Goal: Transaction & Acquisition: Purchase product/service

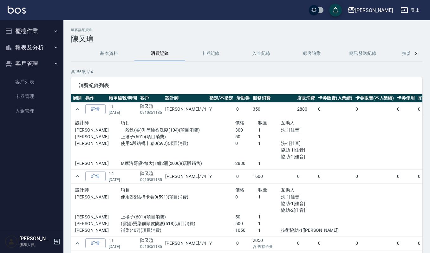
click at [32, 31] on button "櫃檯作業" at bounding box center [32, 31] width 58 height 16
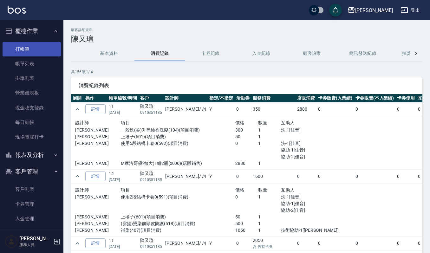
click at [27, 50] on link "打帳單" at bounding box center [32, 49] width 58 height 15
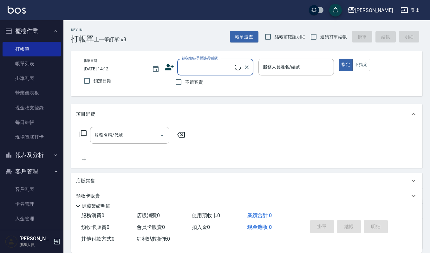
click at [29, 154] on button "報表及分析" at bounding box center [32, 155] width 58 height 16
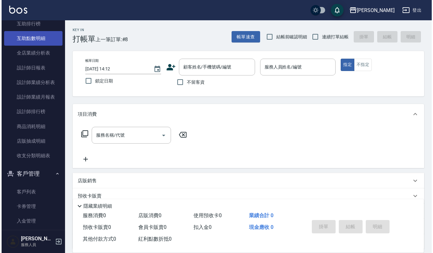
scroll to position [211, 0]
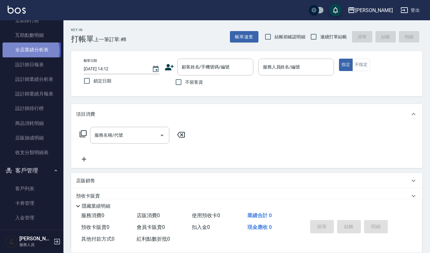
click at [29, 51] on link "全店業績分析表" at bounding box center [32, 49] width 58 height 15
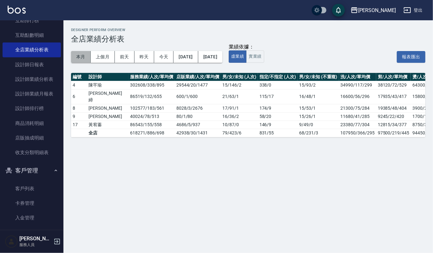
click at [82, 57] on button "本月" at bounding box center [81, 57] width 20 height 12
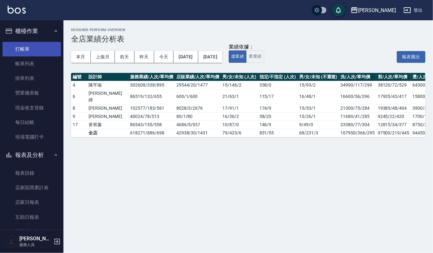
click at [30, 48] on link "打帳單" at bounding box center [32, 49] width 58 height 15
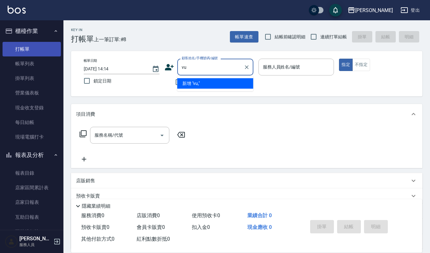
type input "v"
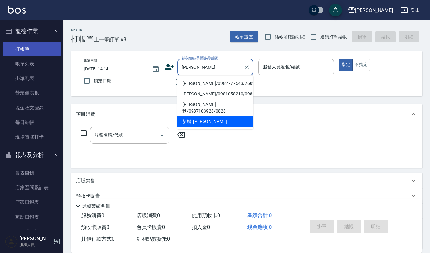
type input "[PERSON_NAME]/0982777543/760205"
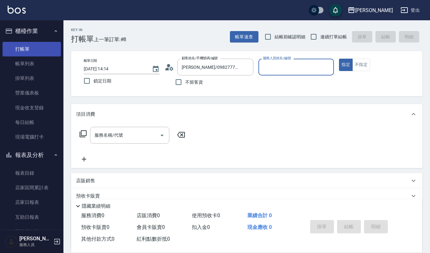
type input "[PERSON_NAME]-4"
click at [339, 59] on button "指定" at bounding box center [346, 65] width 14 height 12
type button "true"
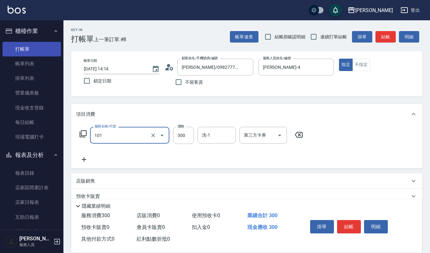
type input "一般洗髮(101)"
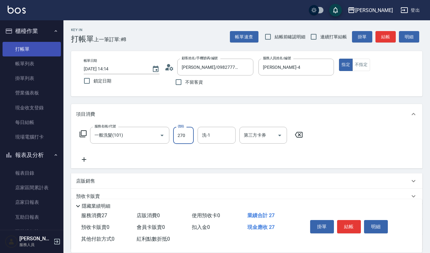
type input "270"
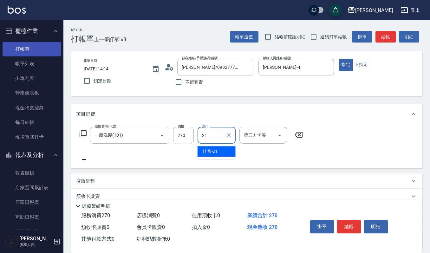
type input "佳音-21"
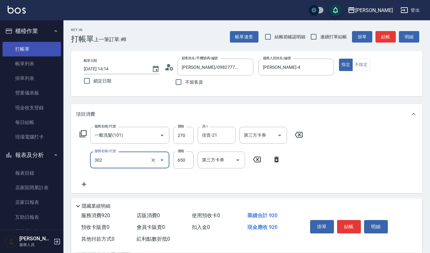
type input "經典剪髮-Gill(302)"
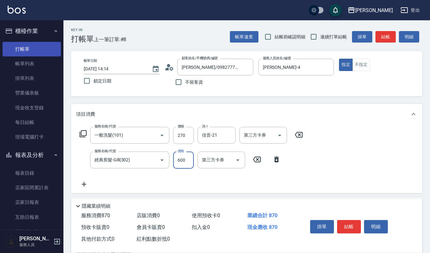
type input "600"
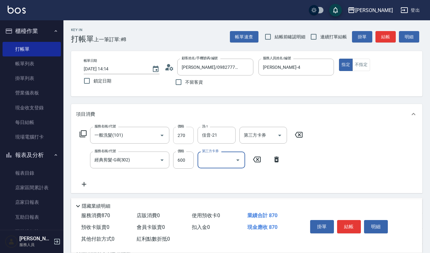
click at [188, 134] on input "270" at bounding box center [183, 135] width 21 height 17
type input "300"
click at [349, 226] on button "結帳" at bounding box center [349, 226] width 24 height 13
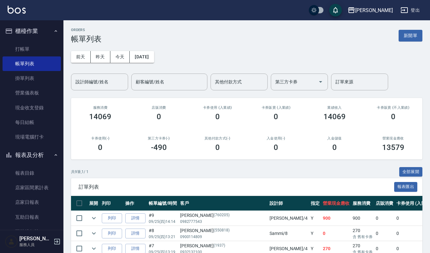
click at [92, 85] on input "設計師編號/姓名" at bounding box center [99, 81] width 51 height 11
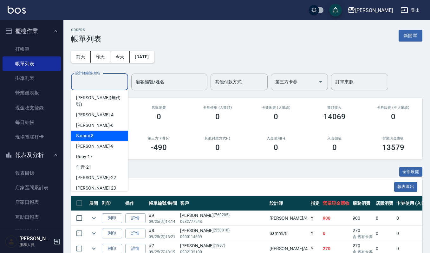
drag, startPoint x: 91, startPoint y: 123, endPoint x: 91, endPoint y: 127, distance: 3.9
click at [91, 127] on ul "[PERSON_NAME] (無代號) [PERSON_NAME] -4 Joalin -6 Sammi -8 [PERSON_NAME] -9 Ruby -…" at bounding box center [99, 140] width 57 height 101
click at [91, 132] on span "Sammi -8" at bounding box center [84, 135] width 17 height 7
type input "Sammi-8"
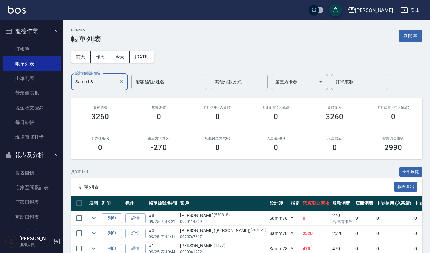
click at [35, 155] on button "報表及分析" at bounding box center [32, 155] width 58 height 16
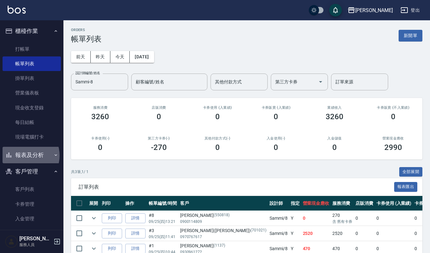
click at [24, 155] on button "報表及分析" at bounding box center [32, 155] width 58 height 16
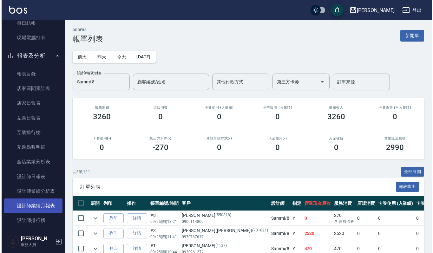
scroll to position [169, 0]
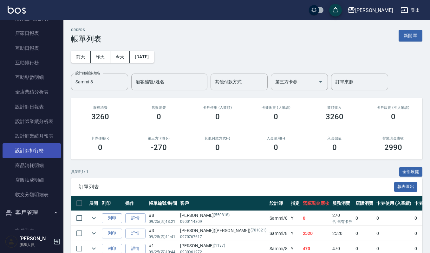
click at [23, 145] on link "設計師排行榜" at bounding box center [32, 150] width 58 height 15
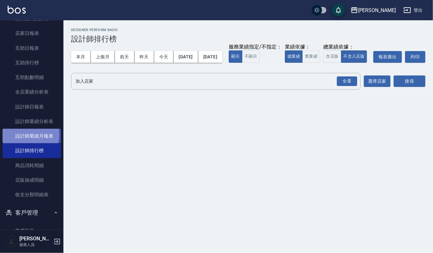
click at [23, 135] on link "設計師業績月報表" at bounding box center [32, 136] width 58 height 15
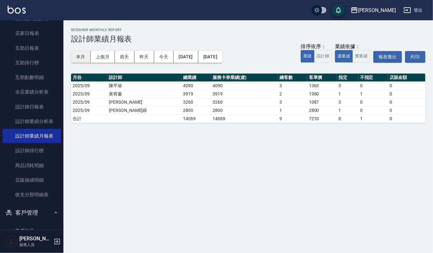
click at [85, 54] on button "本月" at bounding box center [81, 57] width 20 height 12
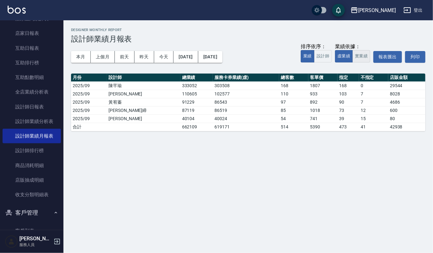
click at [358, 56] on button "實業績" at bounding box center [361, 56] width 18 height 12
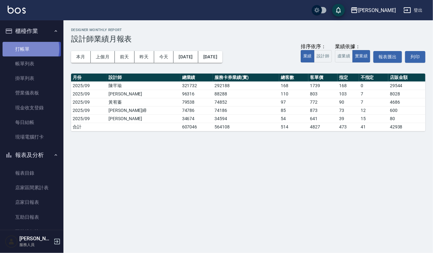
click at [22, 48] on link "打帳單" at bounding box center [32, 49] width 58 height 15
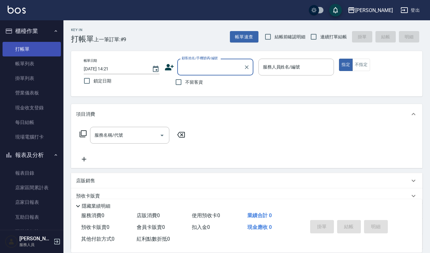
click at [11, 55] on link "打帳單" at bounding box center [32, 49] width 58 height 15
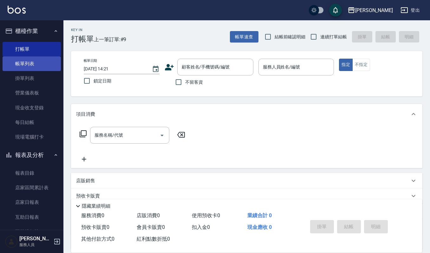
click at [13, 60] on link "帳單列表" at bounding box center [32, 63] width 58 height 15
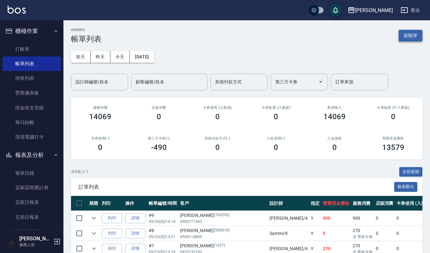
click at [416, 30] on button "新開單" at bounding box center [410, 36] width 24 height 12
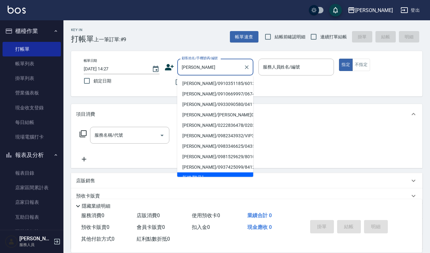
click at [194, 83] on li "[PERSON_NAME]/0910351185/60130" at bounding box center [215, 83] width 76 height 10
type input "[PERSON_NAME]/0910351185/60130"
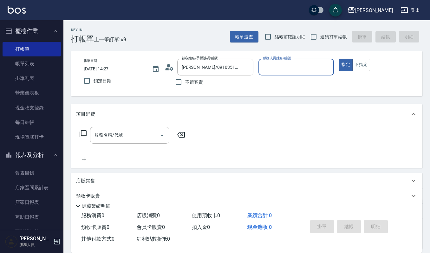
type input "[PERSON_NAME]-4"
click at [132, 130] on input "服務名稱/代號" at bounding box center [125, 135] width 64 height 11
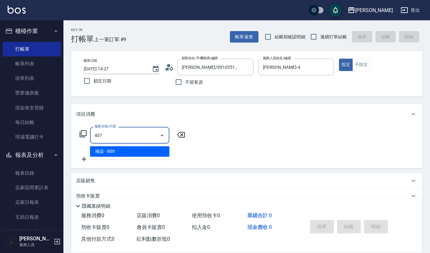
type input "補染(407)"
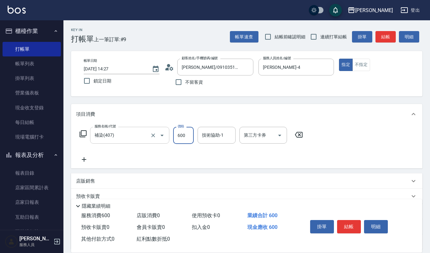
type input "600"
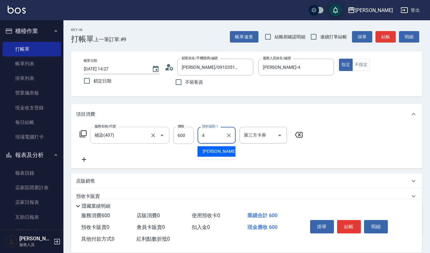
type input "[PERSON_NAME]-4"
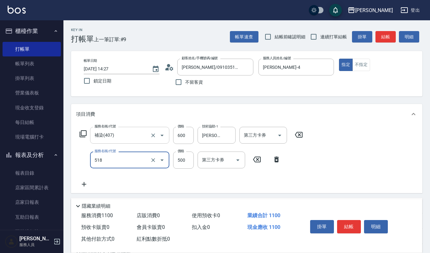
type input "(雲提)燙染前頭皮防護(518)"
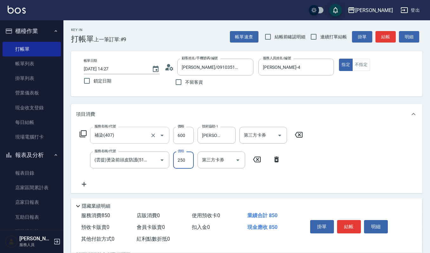
type input "250"
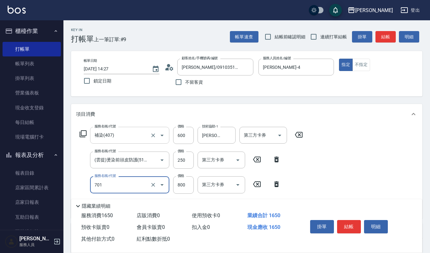
type input "CMC加購護(701)"
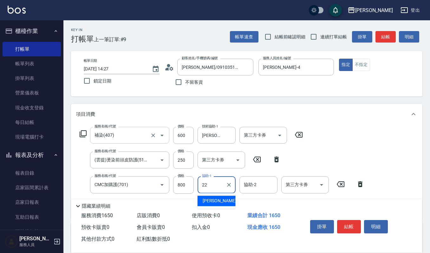
type input "[PERSON_NAME]-22"
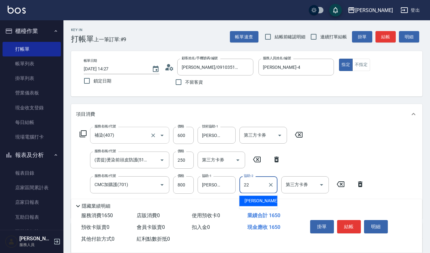
type input "[PERSON_NAME]-22"
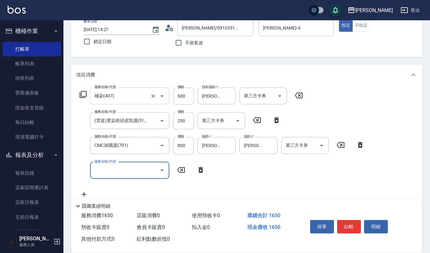
scroll to position [84, 0]
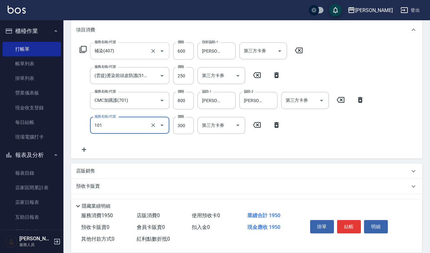
type input "一般洗髮(101)"
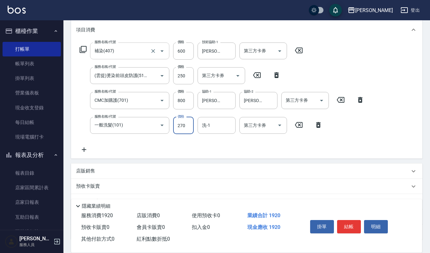
type input "270"
type input "[PERSON_NAME]-22"
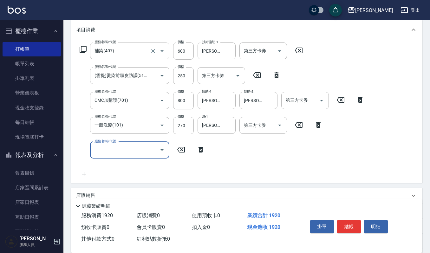
scroll to position [0, 0]
type input "上捲子(601)"
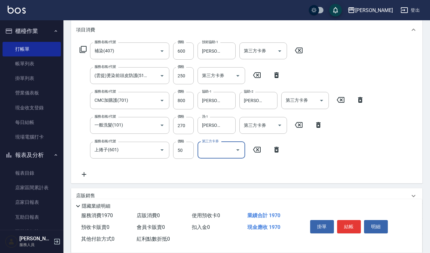
click at [301, 176] on div "服務名稱/代號 補染(407) 服務名稱/代號 價格 600 價格 技術協助-1 [PERSON_NAME]-4 技術協助-1 第三方卡券 第三方卡券 服務名…" at bounding box center [222, 110] width 292 height 136
click at [350, 223] on button "結帳" at bounding box center [349, 226] width 24 height 13
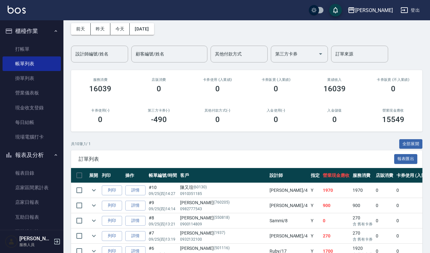
scroll to position [42, 0]
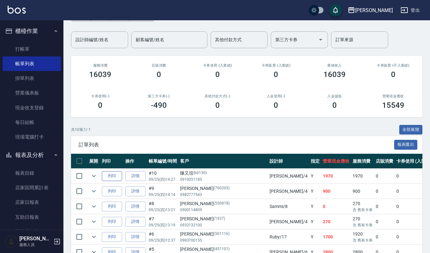
click at [107, 175] on button "列印" at bounding box center [112, 176] width 20 height 10
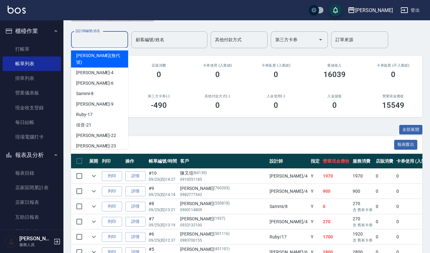
click at [120, 38] on input "設計師編號/姓名" at bounding box center [99, 39] width 51 height 11
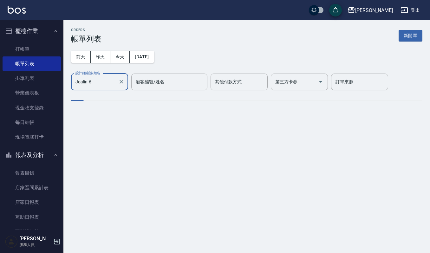
scroll to position [0, 0]
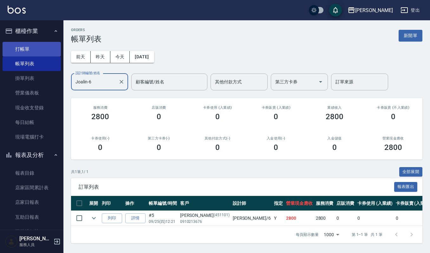
type input "Joalin-6"
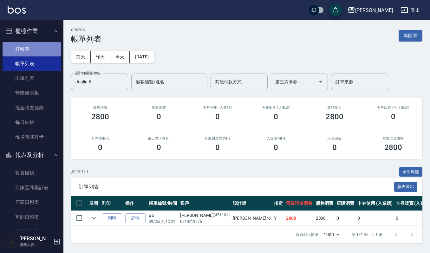
click at [38, 48] on link "打帳單" at bounding box center [32, 49] width 58 height 15
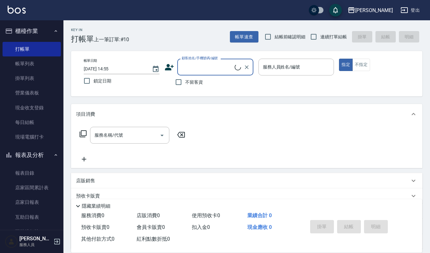
click at [192, 64] on input "顧客姓名/手機號碼/編號" at bounding box center [207, 66] width 55 height 11
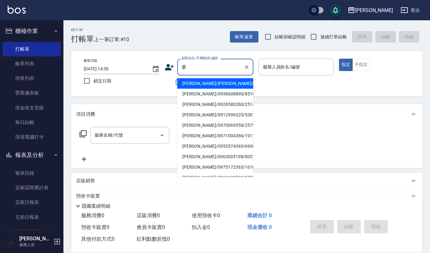
click at [230, 89] on li "[PERSON_NAME]/0938608890/851010" at bounding box center [215, 94] width 76 height 10
type input "[PERSON_NAME]/0938608890/851010"
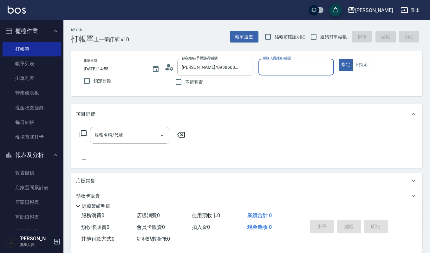
type input "Joalin-6"
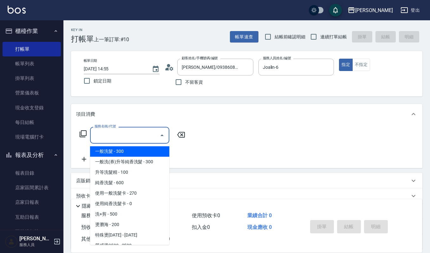
click at [133, 137] on input "服務名稱/代號" at bounding box center [125, 135] width 64 height 11
type input "0"
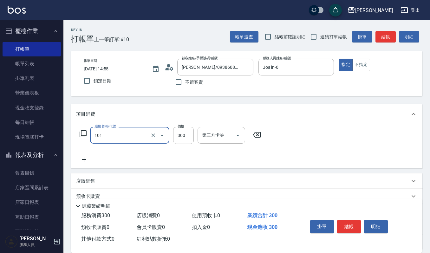
type input "一般洗髮(101)"
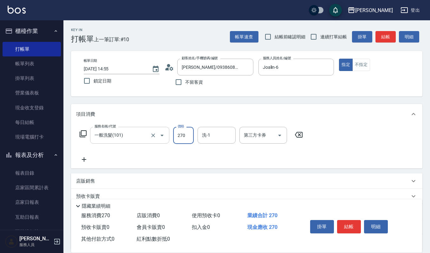
type input "270"
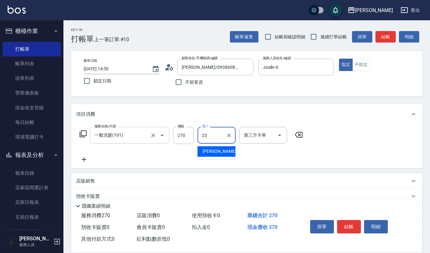
type input "[PERSON_NAME]-23"
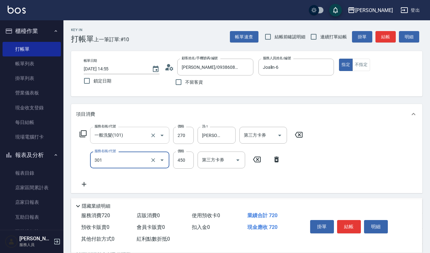
type input "創意剪髮(301)"
type input "405"
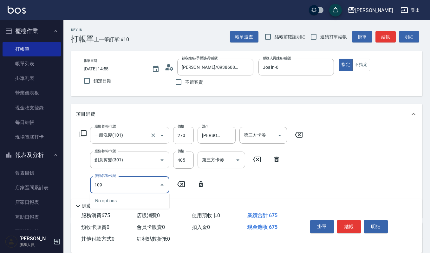
type input "109"
click at [124, 185] on input "109" at bounding box center [125, 184] width 64 height 11
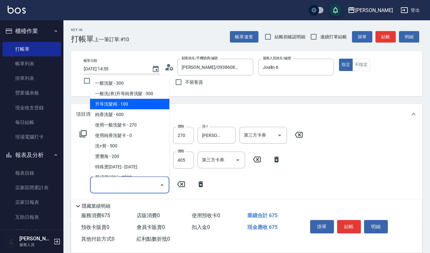
click at [136, 103] on span "升等洗髮精 - 100" at bounding box center [129, 104] width 79 height 10
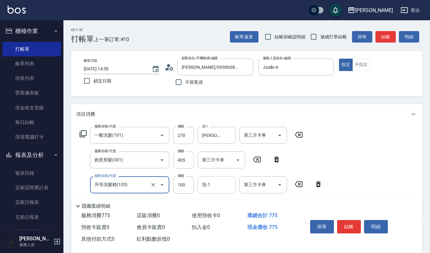
type input "升等洗髮精(105)"
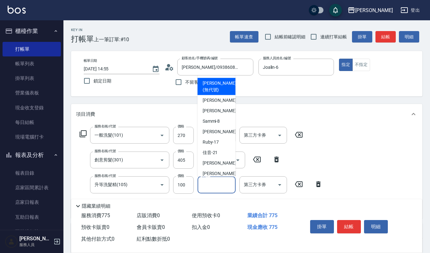
click at [214, 185] on input "洗-1" at bounding box center [216, 184] width 32 height 11
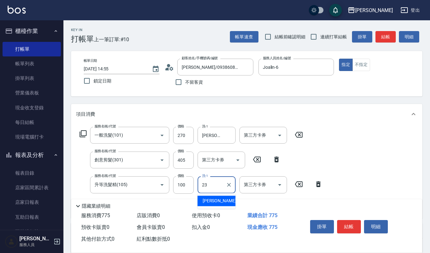
type input "[PERSON_NAME]-23"
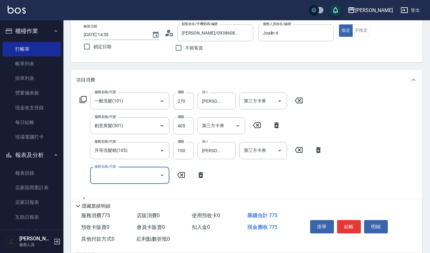
scroll to position [38, 0]
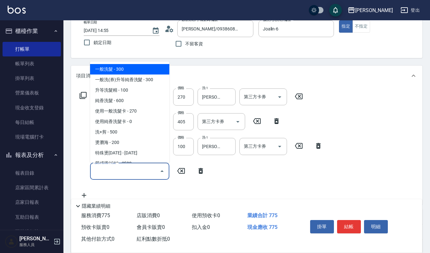
click at [128, 168] on input "服務名稱/代號" at bounding box center [125, 171] width 64 height 11
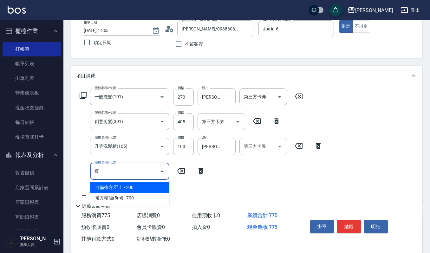
click at [132, 195] on span "複方精油(5ml) - 700" at bounding box center [129, 198] width 79 height 10
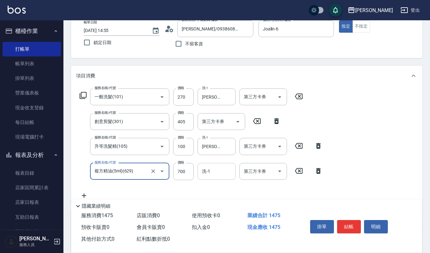
type input "複方精油(5ml)(629)"
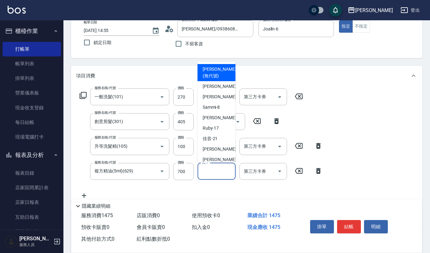
click at [209, 171] on input "洗-1" at bounding box center [216, 171] width 32 height 11
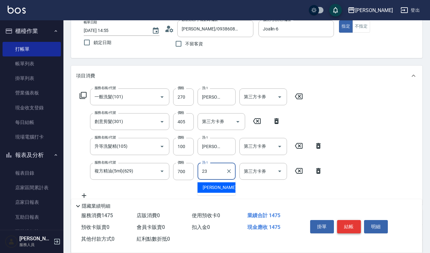
type input "23"
click at [350, 224] on button "結帳" at bounding box center [349, 226] width 24 height 13
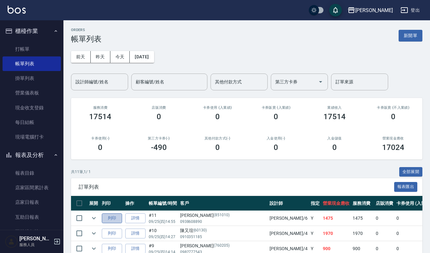
click at [112, 220] on button "列印" at bounding box center [112, 218] width 20 height 10
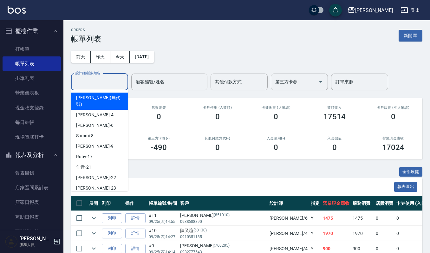
click at [117, 80] on input "設計師編號/姓名" at bounding box center [99, 81] width 51 height 11
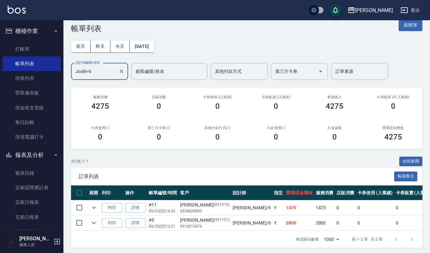
scroll to position [20, 0]
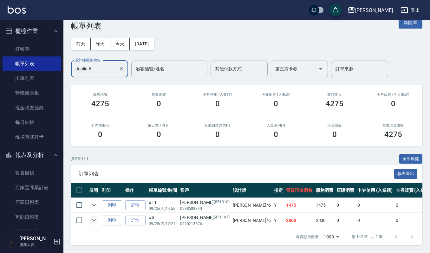
type input "Joalin-6"
click at [97, 216] on icon "expand row" at bounding box center [94, 220] width 8 height 8
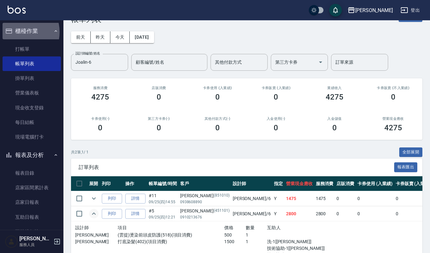
click at [18, 32] on button "櫃檯作業" at bounding box center [32, 31] width 58 height 16
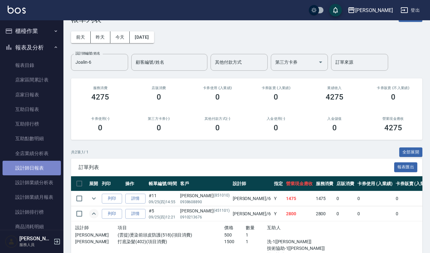
click at [37, 168] on link "設計師日報表" at bounding box center [32, 168] width 58 height 15
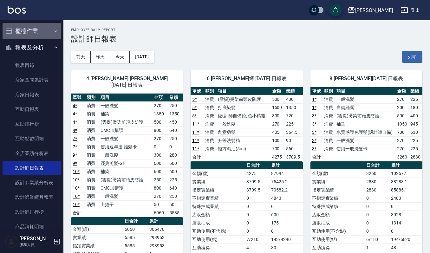
click at [43, 28] on button "櫃檯作業" at bounding box center [32, 31] width 58 height 16
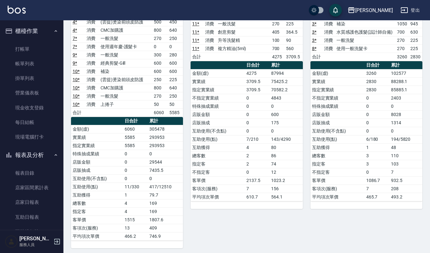
scroll to position [67, 0]
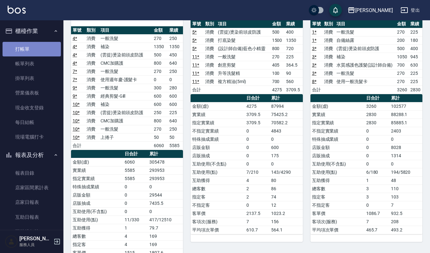
click at [40, 45] on link "打帳單" at bounding box center [32, 49] width 58 height 15
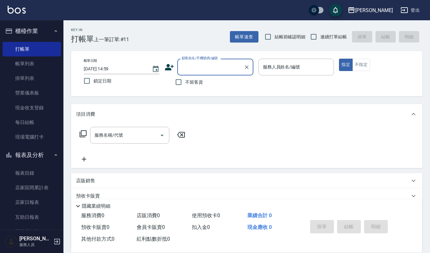
click at [46, 33] on button "櫃檯作業" at bounding box center [32, 31] width 58 height 16
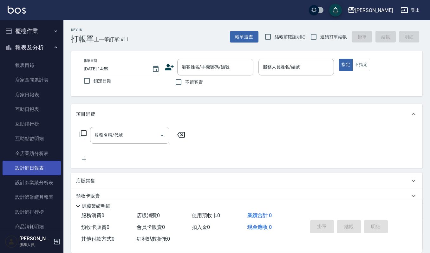
click at [49, 169] on link "設計師日報表" at bounding box center [32, 168] width 58 height 15
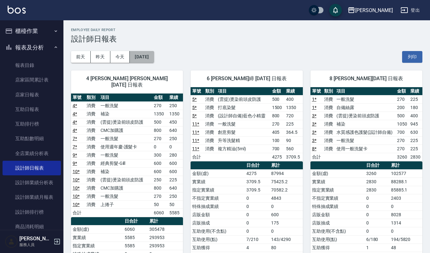
click at [146, 56] on button "[DATE]" at bounding box center [142, 57] width 24 height 12
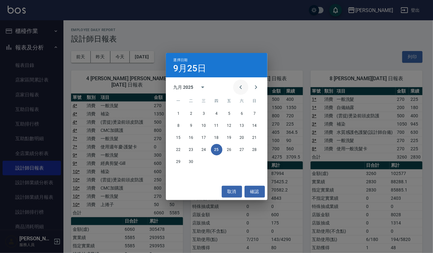
click at [241, 86] on icon "Previous month" at bounding box center [241, 87] width 8 height 8
click at [255, 165] on button "31" at bounding box center [254, 161] width 11 height 11
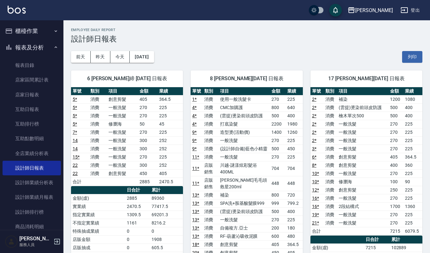
click at [42, 35] on button "櫃檯作業" at bounding box center [32, 31] width 58 height 16
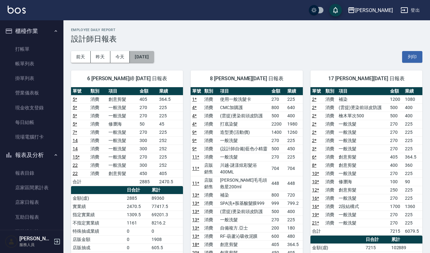
click at [154, 58] on button "[DATE]" at bounding box center [142, 57] width 24 height 12
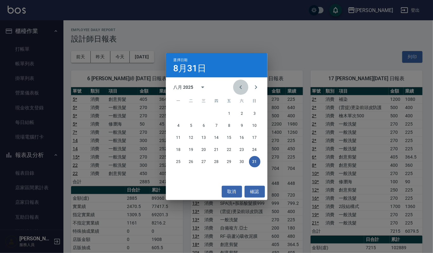
click at [242, 86] on icon "Previous month" at bounding box center [241, 87] width 8 height 8
click at [215, 159] on button "31" at bounding box center [216, 161] width 11 height 11
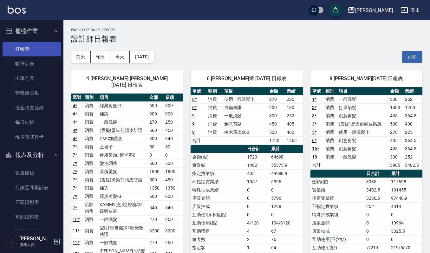
click at [40, 46] on link "打帳單" at bounding box center [32, 49] width 58 height 15
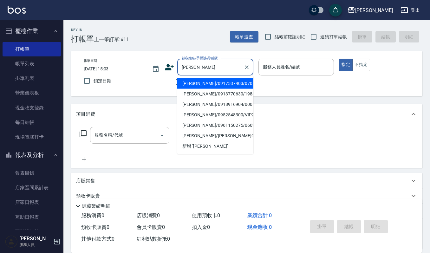
click at [240, 79] on li "[PERSON_NAME]/0917537403/070108" at bounding box center [215, 83] width 76 height 10
type input "[PERSON_NAME]/0917537403/070108"
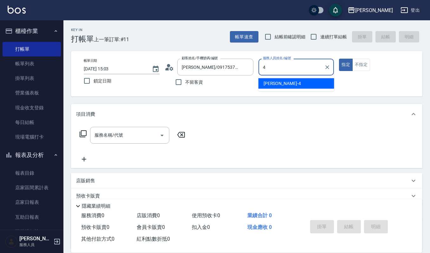
type input "[PERSON_NAME]-4"
type button "true"
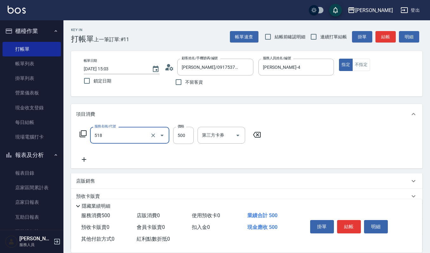
type input "(雲提)燙染前頭皮防護(518)"
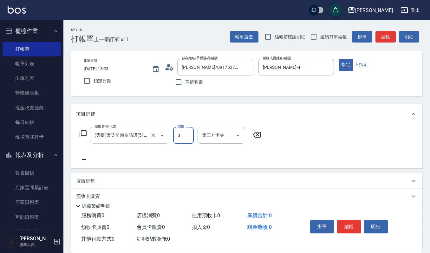
click at [158, 135] on button "Open" at bounding box center [162, 135] width 10 height 10
type input "0"
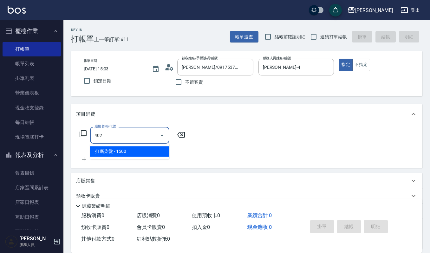
type input "打底染髮(402)"
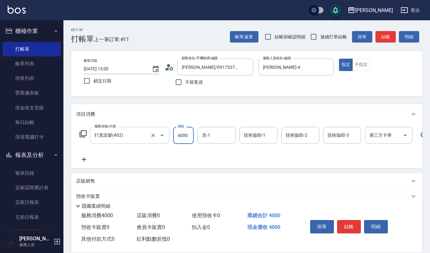
type input "4000"
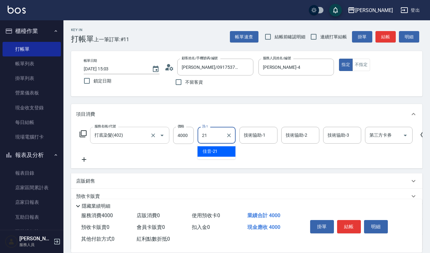
type input "佳音-21"
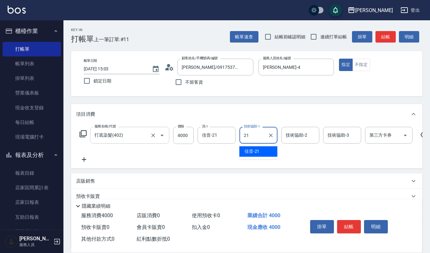
type input "佳音-21"
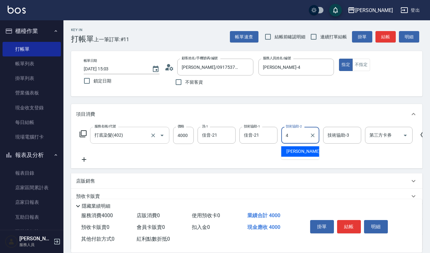
type input "[PERSON_NAME]-4"
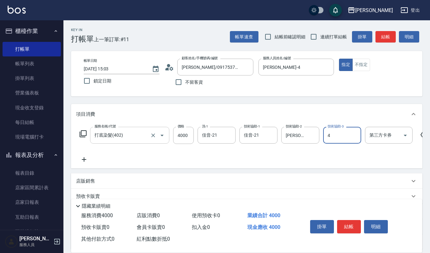
type input "[PERSON_NAME]-4"
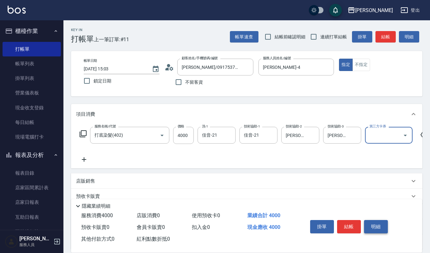
click at [372, 224] on button "明細" at bounding box center [376, 226] width 24 height 13
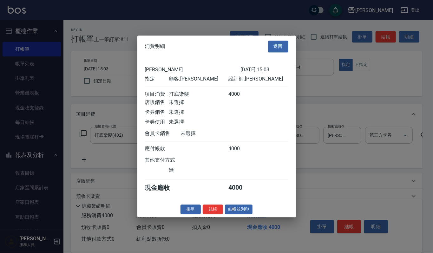
click at [246, 206] on div "消費明細 返回 上越[PERSON_NAME] [DATE] 15:03 指定 顧客: [PERSON_NAME] 設計師: [PERSON_NAME] 項目…" at bounding box center [216, 126] width 158 height 182
click at [245, 210] on button "結帳並列印" at bounding box center [239, 209] width 28 height 10
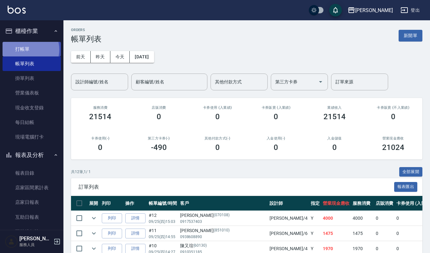
click at [27, 49] on link "打帳單" at bounding box center [32, 49] width 58 height 15
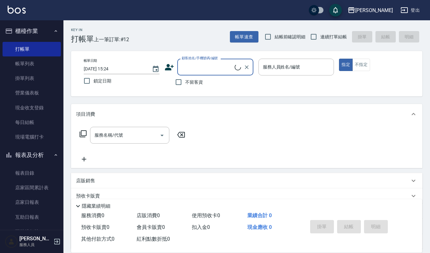
click at [202, 66] on input "顧客姓名/手機號碼/編號" at bounding box center [207, 66] width 55 height 11
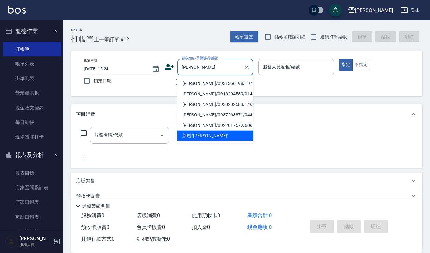
click at [198, 80] on li "[PERSON_NAME]/0931366198/1979" at bounding box center [215, 83] width 76 height 10
type input "[PERSON_NAME]/0931366198/1979"
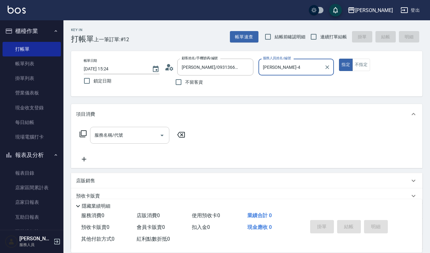
click at [134, 132] on input "服務名稱/代號" at bounding box center [125, 135] width 64 height 11
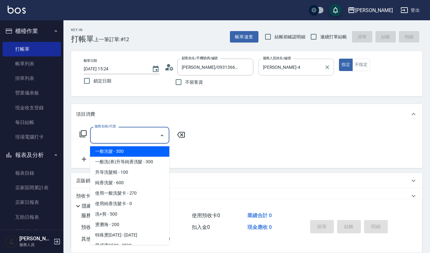
click at [295, 67] on input "[PERSON_NAME]-4" at bounding box center [291, 66] width 61 height 11
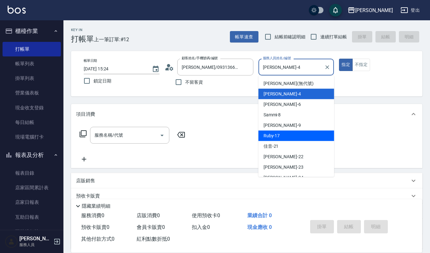
click at [291, 131] on div "Ruby -17" at bounding box center [296, 136] width 76 height 10
type input "Ruby-17"
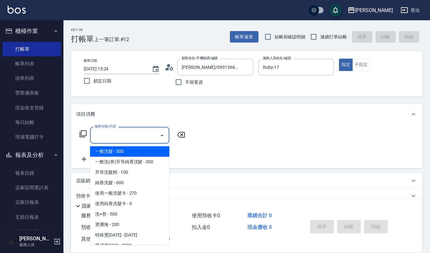
click at [147, 137] on input "服務名稱/代號" at bounding box center [125, 135] width 64 height 11
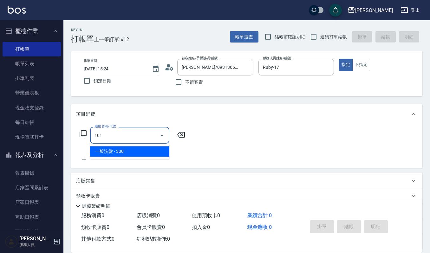
type input "一般洗髮(101)"
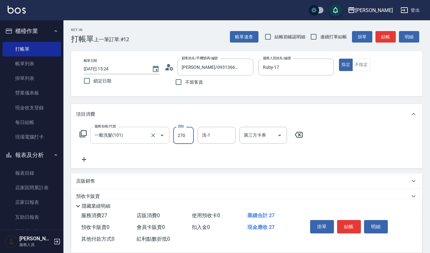
type input "270"
type input "[PERSON_NAME]-22"
click at [354, 225] on button "結帳" at bounding box center [349, 226] width 24 height 13
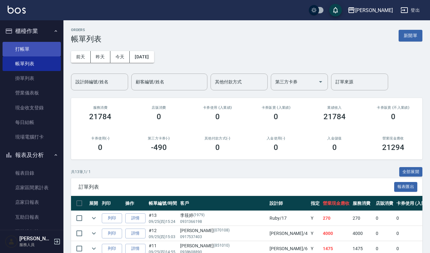
click at [38, 42] on link "打帳單" at bounding box center [32, 49] width 58 height 15
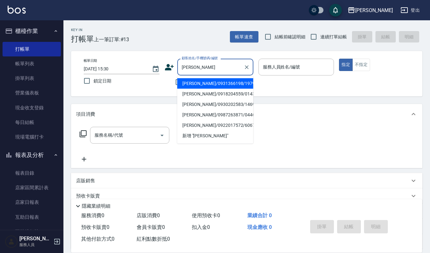
type input "[PERSON_NAME]/0931366198/1979"
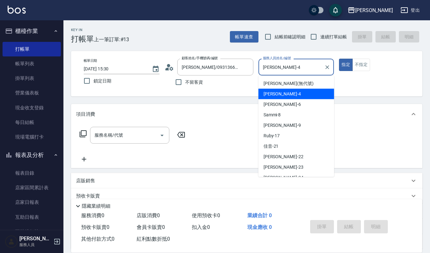
click at [301, 66] on input "[PERSON_NAME]-4" at bounding box center [291, 66] width 61 height 11
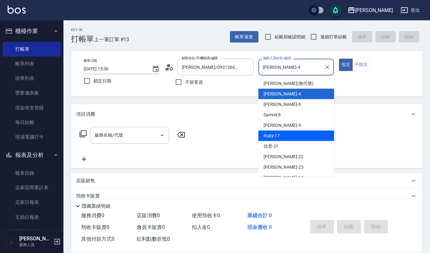
click at [300, 136] on div "Ruby -17" at bounding box center [296, 136] width 76 height 10
type input "Ruby-17"
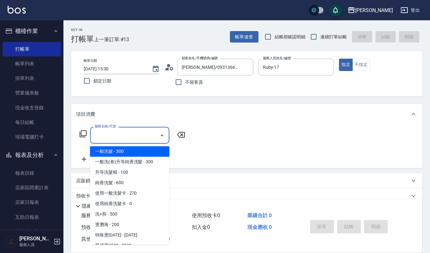
drag, startPoint x: 126, startPoint y: 132, endPoint x: 130, endPoint y: 131, distance: 4.1
click at [128, 132] on input "服務名稱/代號" at bounding box center [125, 135] width 64 height 11
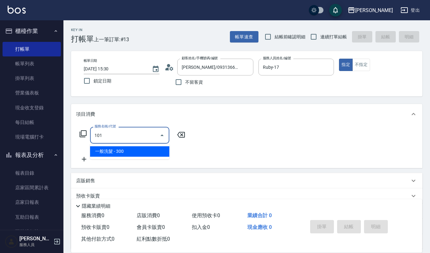
type input "3"
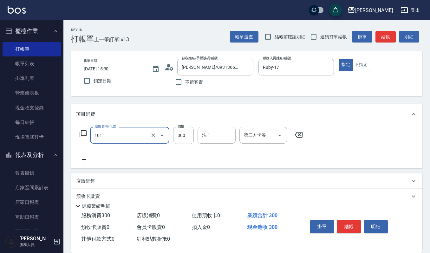
type input "一般洗髮(101)"
type input "270"
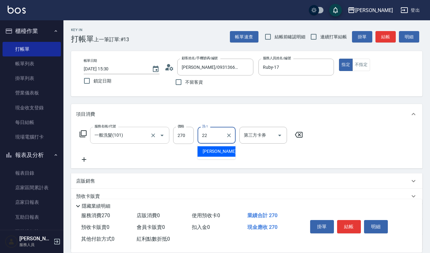
type input "[PERSON_NAME]-22"
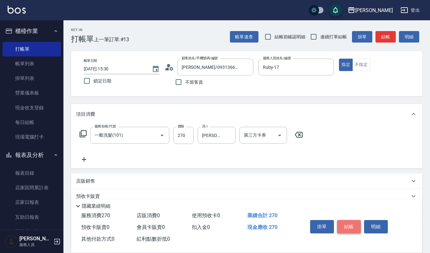
drag, startPoint x: 355, startPoint y: 225, endPoint x: 351, endPoint y: 223, distance: 4.1
click at [354, 225] on button "結帳" at bounding box center [349, 226] width 24 height 13
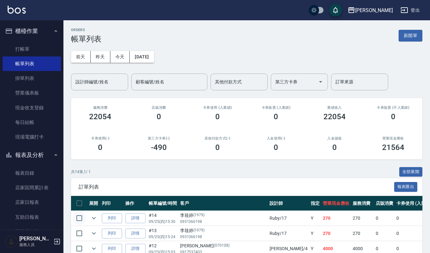
click at [78, 220] on input "checkbox" at bounding box center [79, 217] width 13 height 13
checkbox input "true"
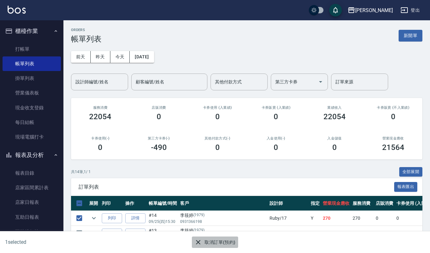
click at [210, 241] on button "取消訂單(預約)" at bounding box center [215, 242] width 46 height 12
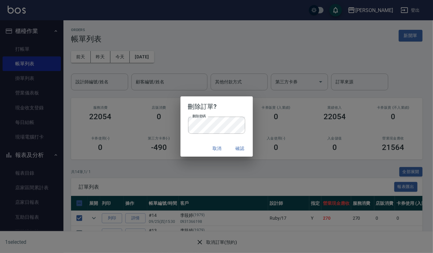
drag, startPoint x: 324, startPoint y: 125, endPoint x: 312, endPoint y: 131, distance: 12.5
click at [323, 125] on div "刪除訂單? 刪除密碼 刪除密碼 取消 確認" at bounding box center [216, 126] width 433 height 253
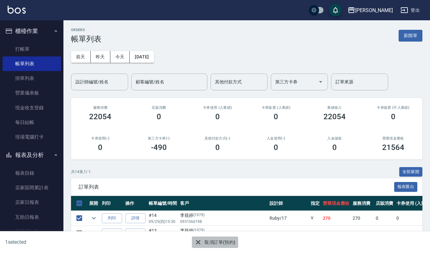
click at [204, 243] on button "取消訂單(預約)" at bounding box center [215, 242] width 46 height 12
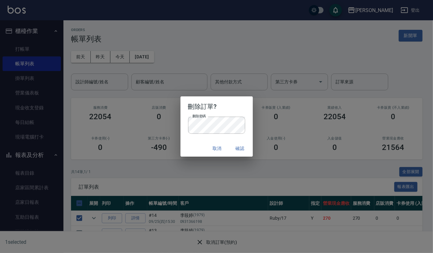
click at [235, 145] on button "確認" at bounding box center [240, 149] width 20 height 12
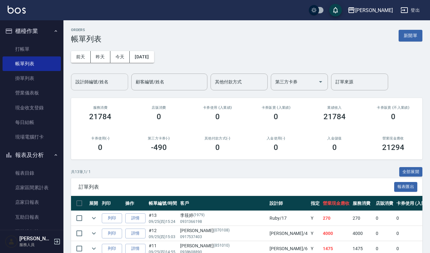
click at [102, 83] on input "設計師編號/姓名" at bounding box center [99, 81] width 51 height 11
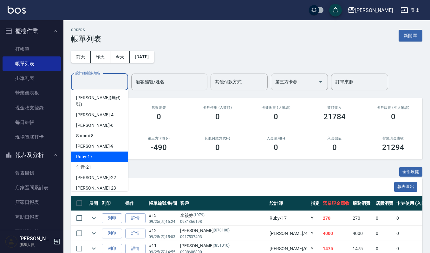
click at [107, 151] on div "Ruby -17" at bounding box center [99, 156] width 57 height 10
type input "Ruby-17"
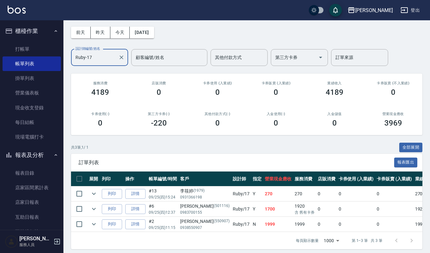
scroll to position [35, 0]
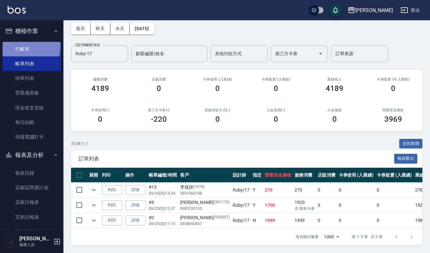
click at [26, 46] on link "打帳單" at bounding box center [32, 49] width 58 height 15
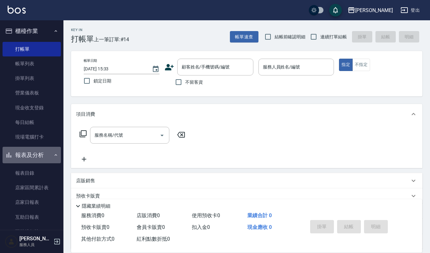
click at [44, 161] on button "報表及分析" at bounding box center [32, 155] width 58 height 16
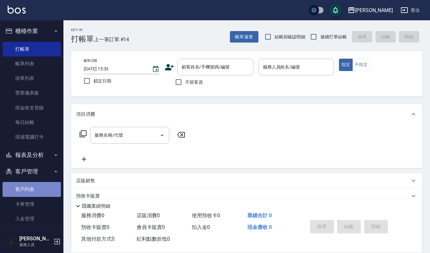
click at [46, 186] on link "客戶列表" at bounding box center [32, 189] width 58 height 15
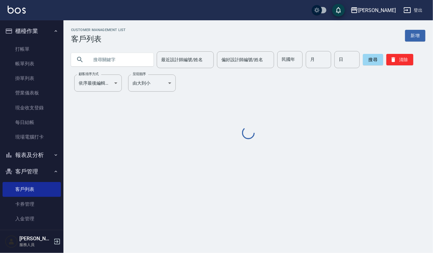
click at [128, 59] on input "text" at bounding box center [119, 59] width 60 height 17
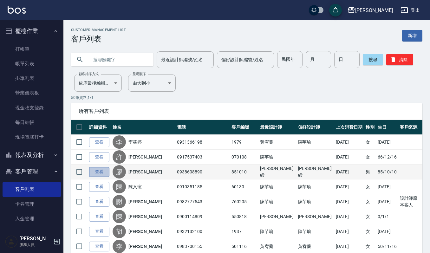
click at [99, 169] on link "查看" at bounding box center [99, 172] width 20 height 10
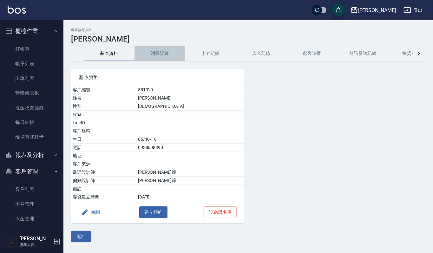
click at [159, 52] on button "消費記錄" at bounding box center [159, 53] width 51 height 15
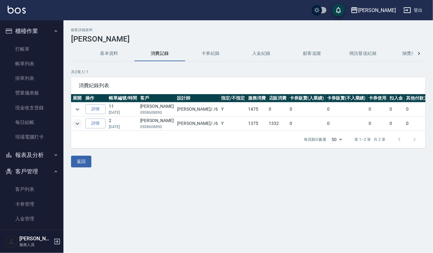
click at [79, 126] on icon "expand row" at bounding box center [78, 124] width 8 height 8
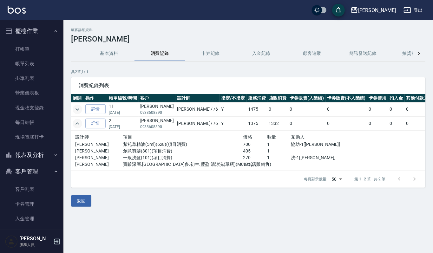
click at [80, 106] on icon "expand row" at bounding box center [78, 110] width 8 height 8
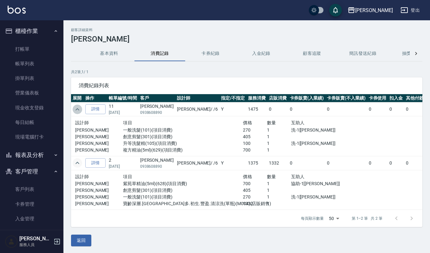
click at [78, 111] on icon "expand row" at bounding box center [78, 110] width 8 height 8
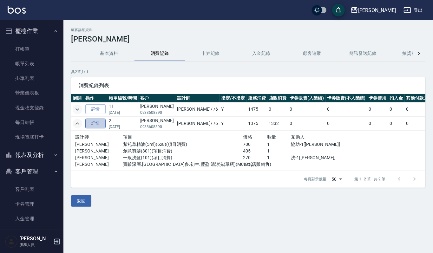
click at [98, 122] on link "詳情" at bounding box center [95, 124] width 20 height 10
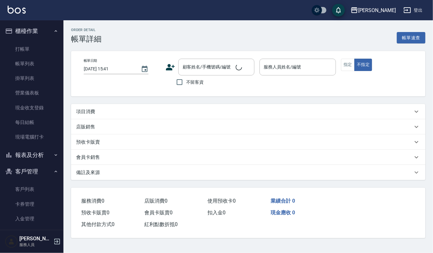
type input "[DATE] 10:55"
type input "Joalin-6"
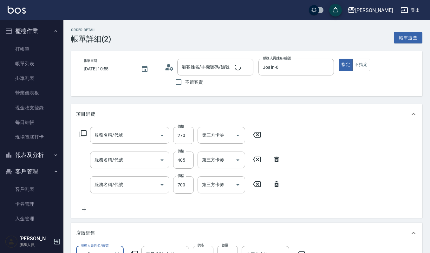
scroll to position [0, 0]
type input "[PERSON_NAME]/0938608890/851010"
type input "一般洗髮(101)"
type input "創意剪髮(301)"
type input "紫苑草精油(5ml)(628)"
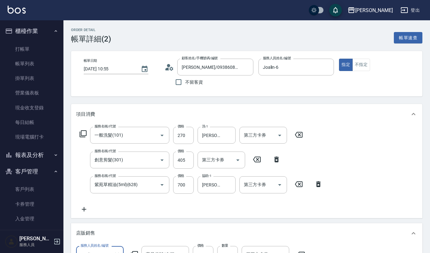
type input "寶齡深層.[GEOGRAPHIC_DATA]多.初生.豐盈.清涼洗(單瓶)"
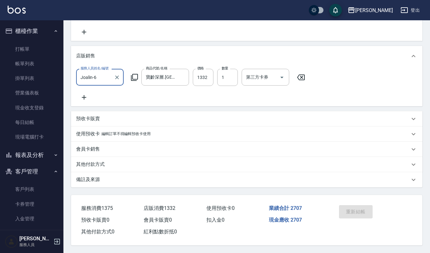
scroll to position [184, 0]
click at [98, 177] on p "備註及來源" at bounding box center [88, 179] width 24 height 7
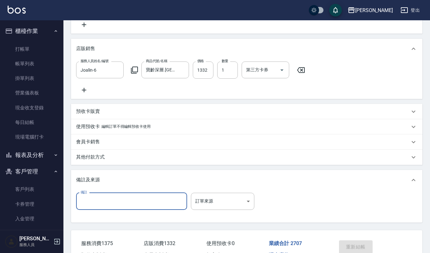
click at [155, 209] on input "備註" at bounding box center [131, 201] width 111 height 17
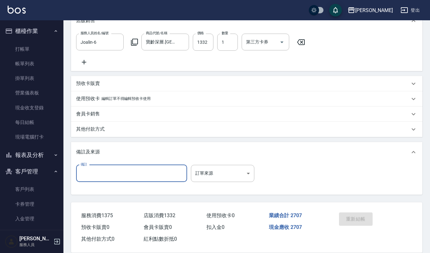
scroll to position [227, 0]
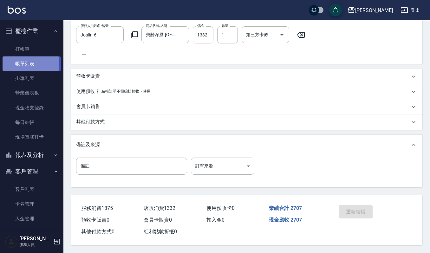
click at [27, 64] on link "帳單列表" at bounding box center [32, 63] width 58 height 15
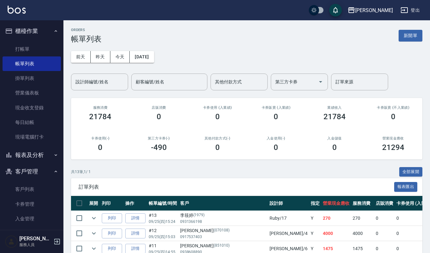
click at [40, 32] on button "櫃檯作業" at bounding box center [32, 31] width 58 height 16
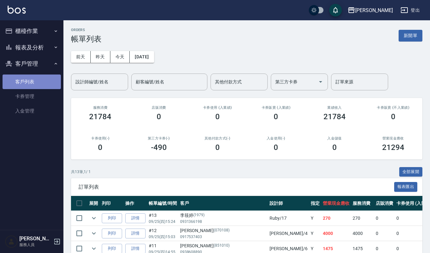
click at [42, 79] on link "客戶列表" at bounding box center [32, 81] width 58 height 15
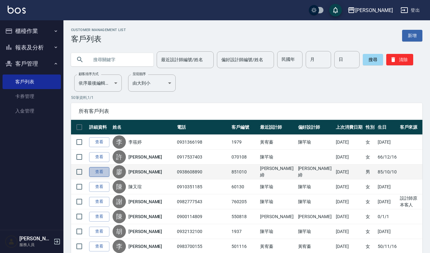
click at [102, 172] on link "查看" at bounding box center [99, 172] width 20 height 10
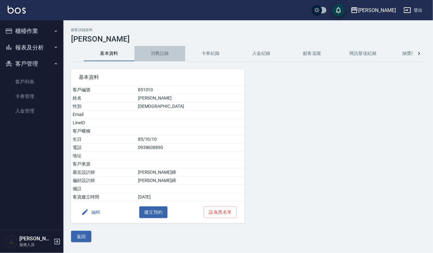
click at [160, 54] on button "消費記錄" at bounding box center [159, 53] width 51 height 15
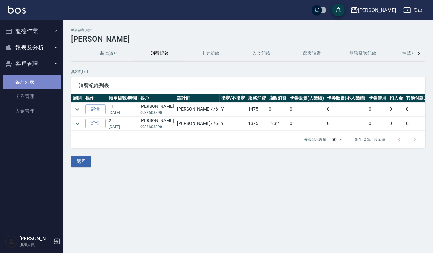
click at [47, 80] on link "客戶列表" at bounding box center [32, 81] width 58 height 15
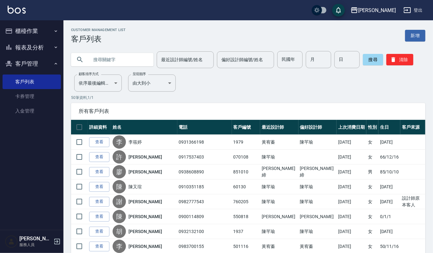
click at [101, 61] on input "text" at bounding box center [119, 59] width 60 height 17
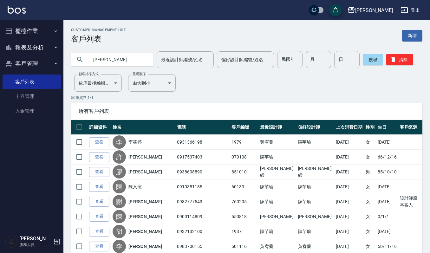
type input "[PERSON_NAME]"
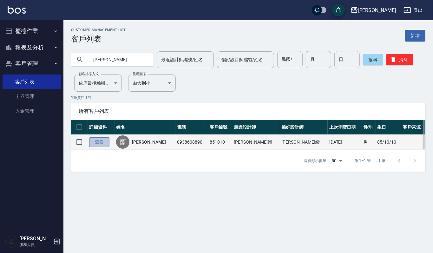
click at [101, 142] on link "查看" at bounding box center [99, 142] width 20 height 10
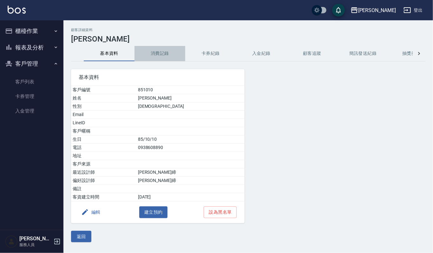
click at [163, 54] on button "消費記錄" at bounding box center [159, 53] width 51 height 15
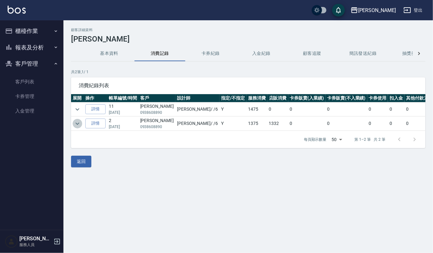
click at [79, 124] on icon "expand row" at bounding box center [78, 124] width 8 height 8
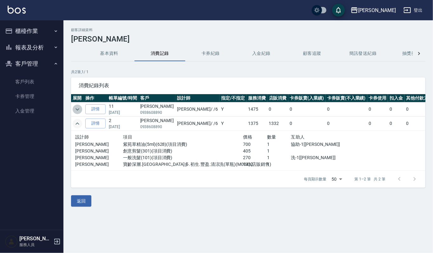
click at [79, 109] on icon "expand row" at bounding box center [78, 110] width 8 height 8
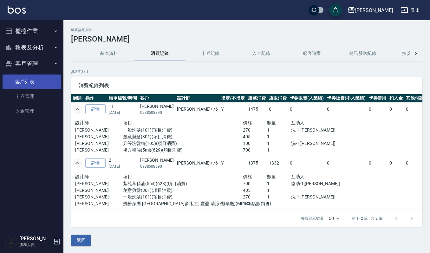
click at [37, 80] on link "客戶列表" at bounding box center [32, 81] width 58 height 15
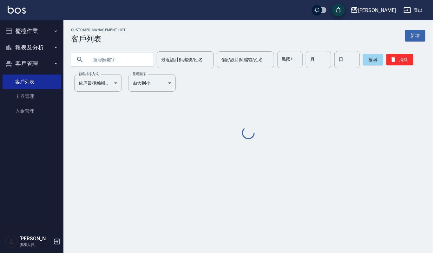
click at [124, 63] on input "text" at bounding box center [119, 59] width 60 height 17
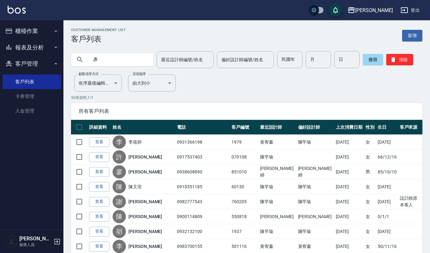
type input "彥"
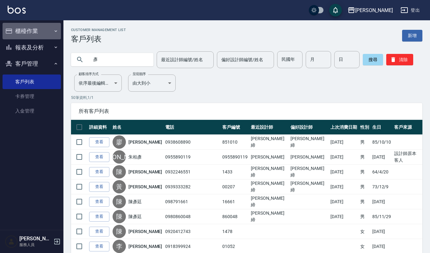
click at [27, 27] on button "櫃檯作業" at bounding box center [32, 31] width 58 height 16
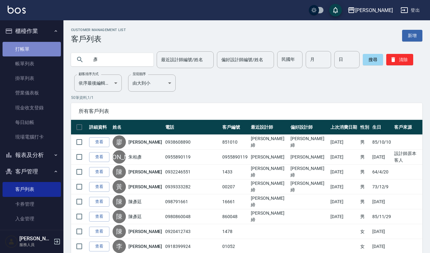
click at [45, 48] on link "打帳單" at bounding box center [32, 49] width 58 height 15
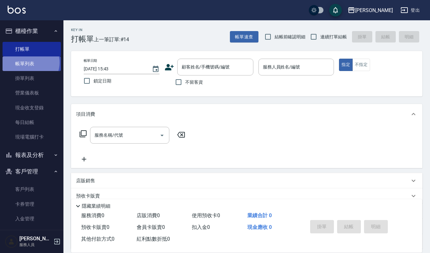
click at [29, 62] on link "帳單列表" at bounding box center [32, 63] width 58 height 15
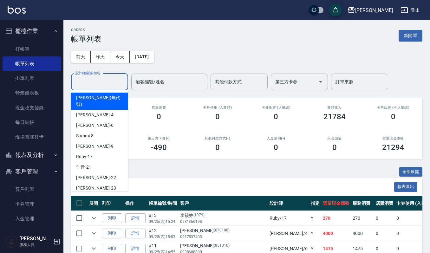
click at [98, 82] on input "設計師編號/姓名" at bounding box center [99, 81] width 51 height 11
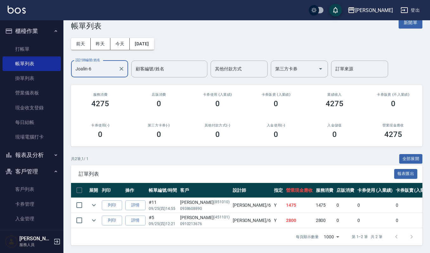
scroll to position [20, 0]
type input "Joalin-6"
click at [93, 201] on icon "expand row" at bounding box center [94, 205] width 8 height 8
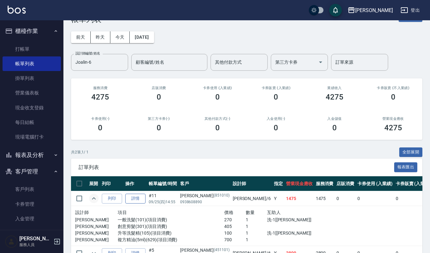
click at [129, 199] on link "詳情" at bounding box center [135, 199] width 20 height 10
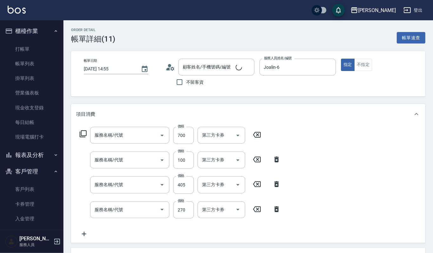
type input "[DATE] 14:55"
type input "Joalin-6"
type input "複方精油(5ml)(629)"
type input "升等洗髮精(105)"
type input "創意剪髮(301)"
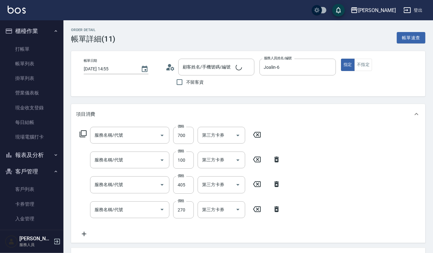
type input "一般洗髮(101)"
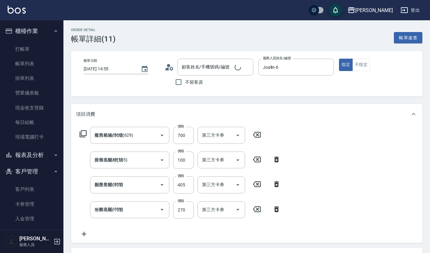
type input "[PERSON_NAME]/0938608890/851010"
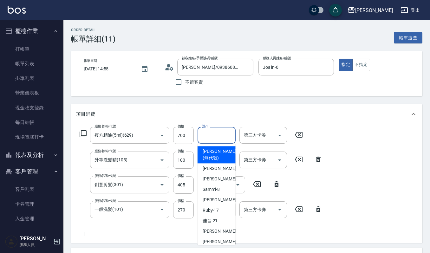
click at [221, 138] on input "洗-1" at bounding box center [216, 135] width 32 height 11
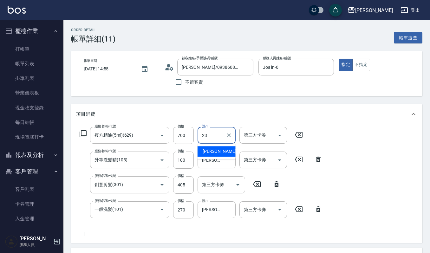
type input "[PERSON_NAME]-23"
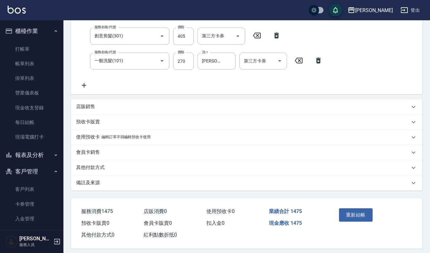
scroll to position [153, 0]
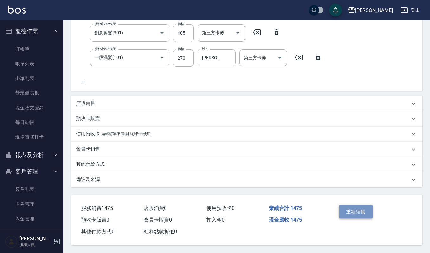
click at [359, 209] on button "重新結帳" at bounding box center [356, 211] width 34 height 13
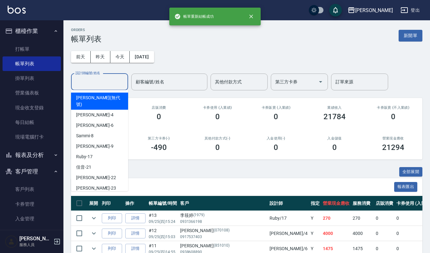
click at [96, 81] on input "設計師編號/姓名" at bounding box center [99, 81] width 51 height 11
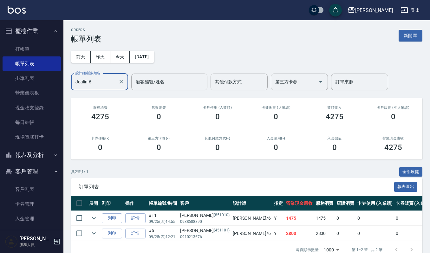
scroll to position [20, 0]
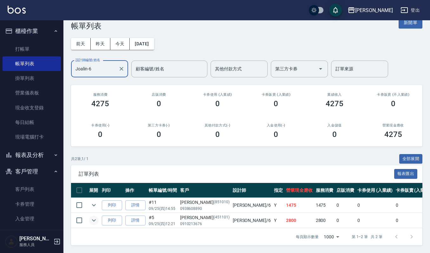
type input "Joalin-6"
click at [95, 216] on icon "expand row" at bounding box center [94, 220] width 8 height 8
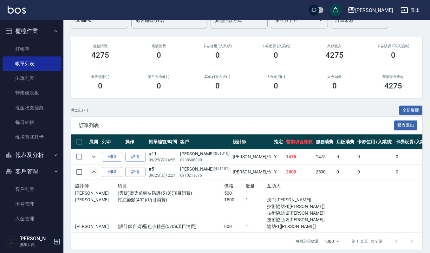
scroll to position [73, 0]
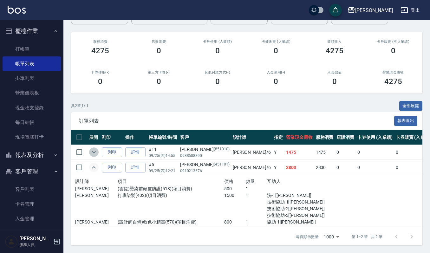
click at [97, 148] on icon "expand row" at bounding box center [94, 152] width 8 height 8
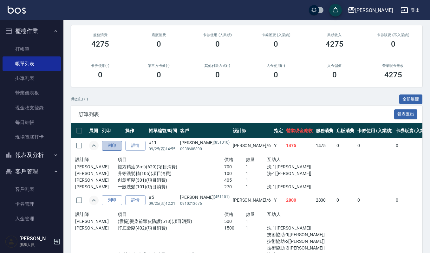
click at [102, 148] on button "列印" at bounding box center [112, 146] width 20 height 10
click at [95, 146] on icon "expand row" at bounding box center [94, 146] width 8 height 8
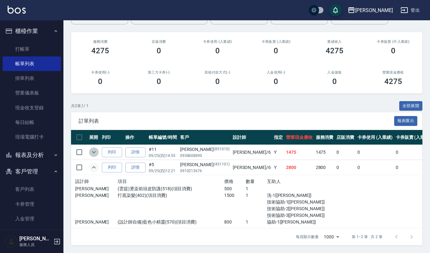
click at [95, 148] on icon "expand row" at bounding box center [94, 152] width 8 height 8
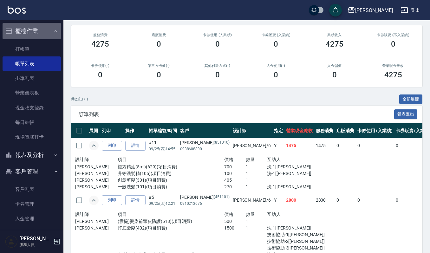
click at [41, 35] on button "櫃檯作業" at bounding box center [32, 31] width 58 height 16
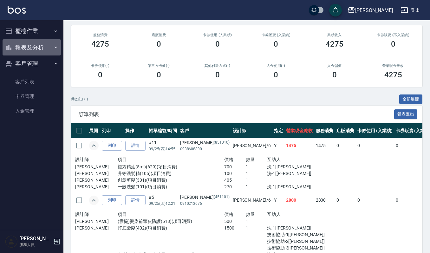
click at [40, 46] on button "報表及分析" at bounding box center [32, 47] width 58 height 16
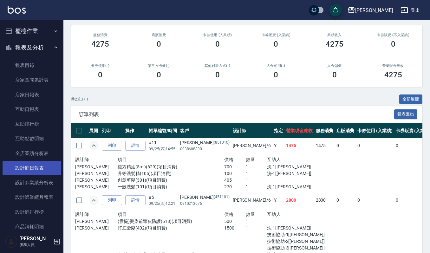
click at [43, 169] on link "設計師日報表" at bounding box center [32, 168] width 58 height 15
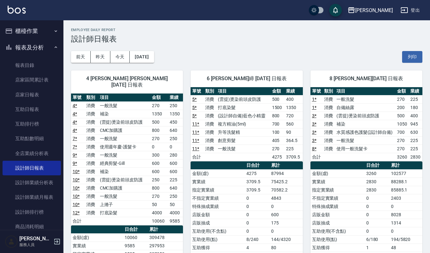
click at [42, 31] on button "櫃檯作業" at bounding box center [32, 31] width 58 height 16
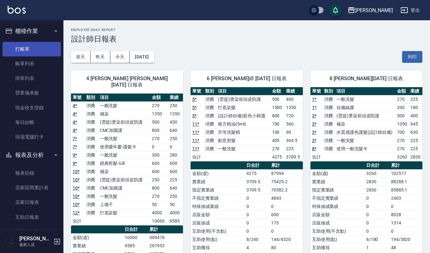
click at [33, 49] on link "打帳單" at bounding box center [32, 49] width 58 height 15
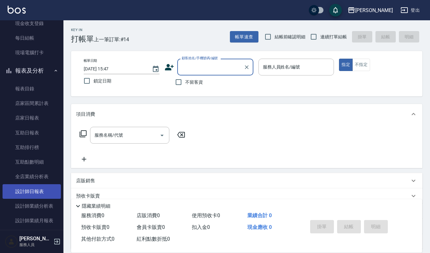
scroll to position [127, 0]
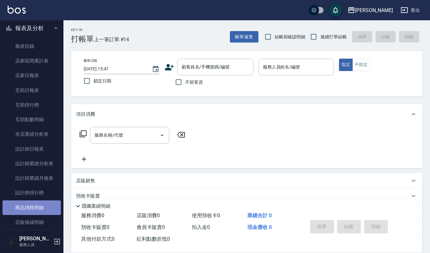
click at [40, 204] on link "商品消耗明細" at bounding box center [32, 207] width 58 height 15
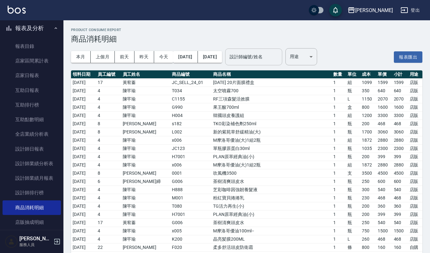
click at [279, 57] on input "設計師編號/姓名" at bounding box center [253, 56] width 51 height 11
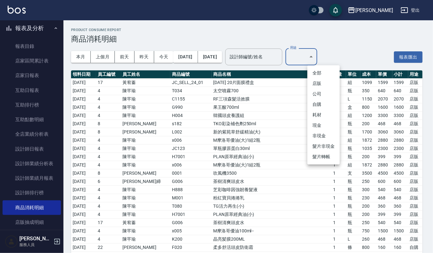
click at [326, 104] on li "自購" at bounding box center [323, 104] width 32 height 10
type input "自購"
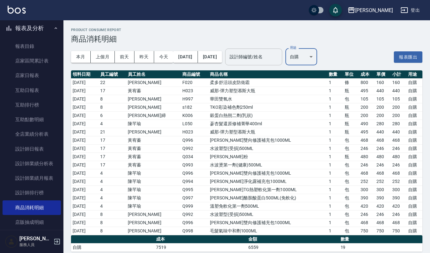
click at [260, 56] on input "設計師編號/姓名" at bounding box center [253, 56] width 51 height 11
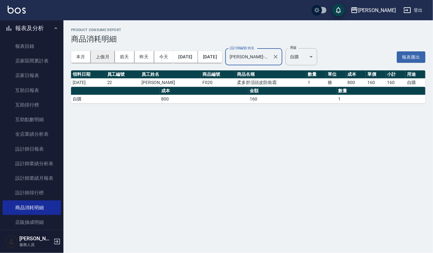
type input "[PERSON_NAME]-22"
click at [99, 54] on button "上個月" at bounding box center [103, 57] width 24 height 12
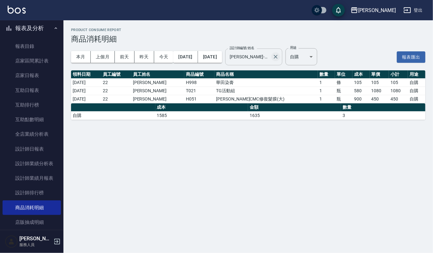
click at [279, 55] on icon "Clear" at bounding box center [275, 57] width 6 height 6
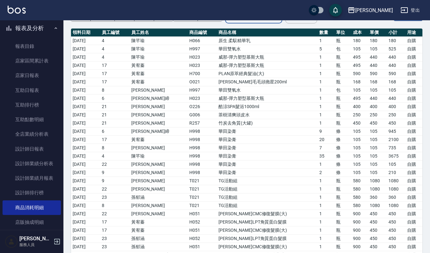
scroll to position [92, 0]
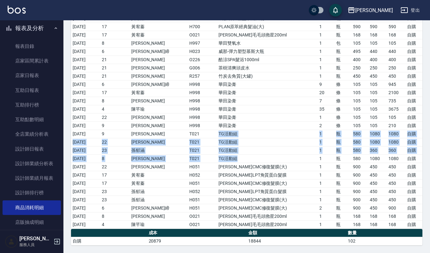
drag, startPoint x: 246, startPoint y: 157, endPoint x: 197, endPoint y: 131, distance: 55.7
click at [197, 131] on tbody "[DATE] 4 [PERSON_NAME]H066 原生 柔馭精華乳 1 瓶 180 180 180 自購 [DATE] 4 [PERSON_NAME]H9…" at bounding box center [246, 109] width 351 height 239
click at [273, 149] on td "TG活動組" at bounding box center [267, 150] width 100 height 8
drag, startPoint x: 248, startPoint y: 154, endPoint x: 202, endPoint y: 131, distance: 50.9
click at [202, 131] on tbody "[DATE] 4 [PERSON_NAME]H066 原生 柔馭精華乳 1 瓶 180 180 180 自購 [DATE] 4 [PERSON_NAME]H9…" at bounding box center [246, 109] width 351 height 239
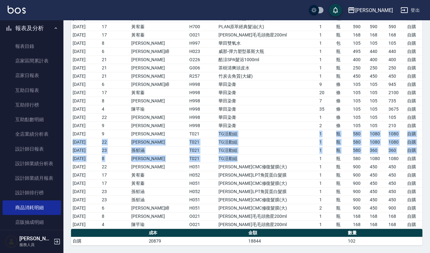
click at [231, 149] on td "TG活動組" at bounding box center [267, 150] width 100 height 8
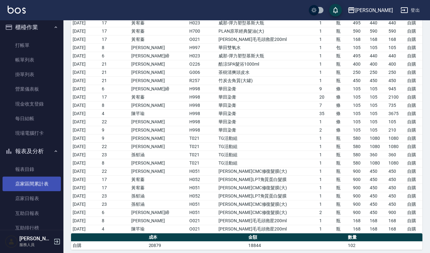
scroll to position [0, 0]
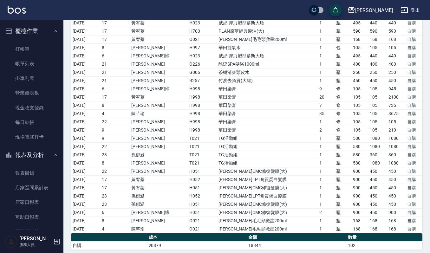
drag, startPoint x: 34, startPoint y: 68, endPoint x: 75, endPoint y: 8, distance: 73.1
click at [34, 68] on link "帳單列表" at bounding box center [32, 63] width 58 height 15
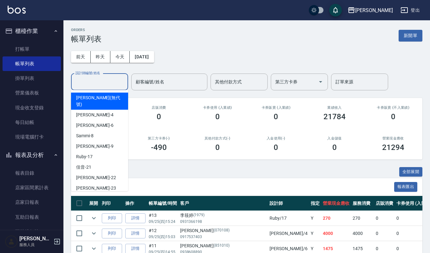
click at [105, 83] on input "設計師編號/姓名" at bounding box center [99, 81] width 51 height 11
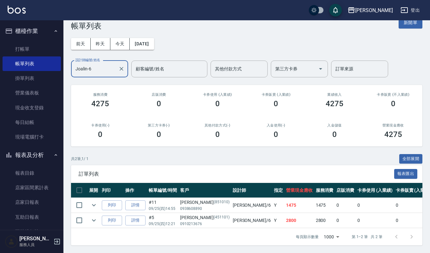
scroll to position [20, 0]
type input "Joalin-6"
click at [94, 216] on icon "expand row" at bounding box center [94, 220] width 8 height 8
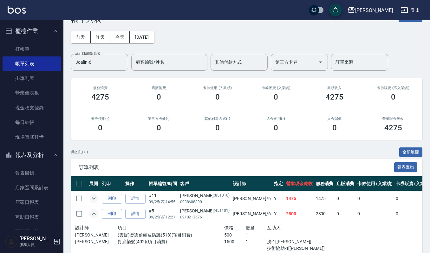
click at [95, 200] on icon "expand row" at bounding box center [94, 199] width 8 height 8
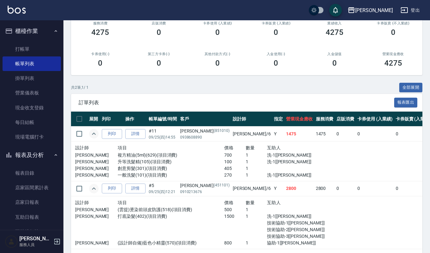
scroll to position [112, 0]
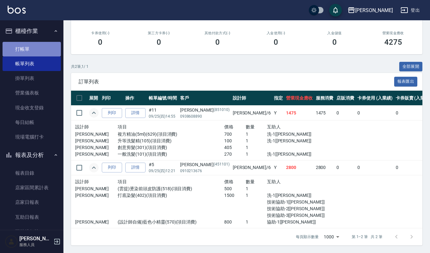
click at [42, 46] on link "打帳單" at bounding box center [32, 49] width 58 height 15
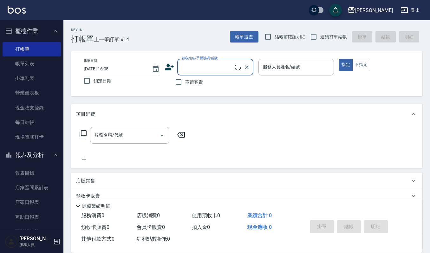
click at [43, 29] on button "櫃檯作業" at bounding box center [32, 31] width 58 height 16
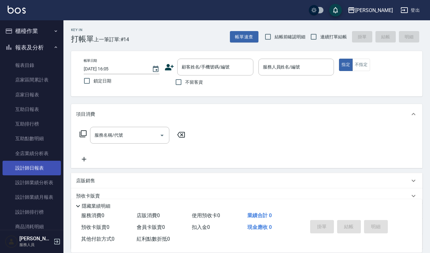
click at [31, 168] on link "設計師日報表" at bounding box center [32, 168] width 58 height 15
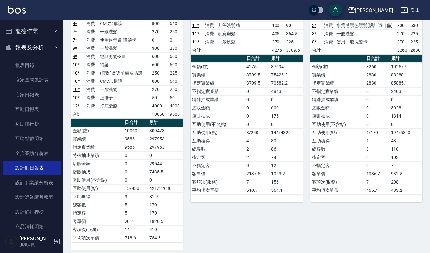
scroll to position [116, 0]
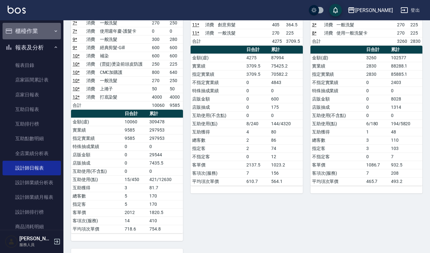
click at [44, 30] on button "櫃檯作業" at bounding box center [32, 31] width 58 height 16
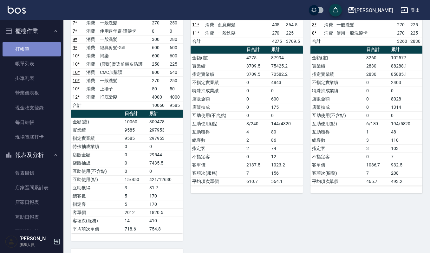
click at [38, 53] on link "打帳單" at bounding box center [32, 49] width 58 height 15
